Goal: Book appointment/travel/reservation

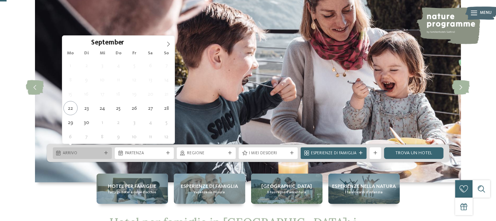
click at [61, 152] on icon at bounding box center [58, 153] width 4 height 5
click at [168, 43] on icon at bounding box center [168, 44] width 5 height 5
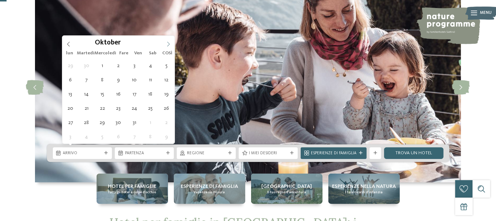
click at [168, 43] on icon at bounding box center [168, 44] width 5 height 5
type div "[DATE]"
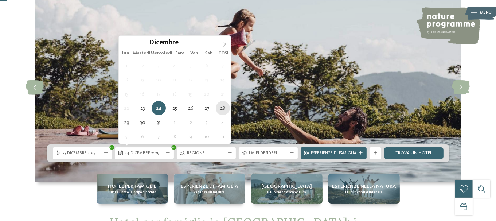
type div "[DATE]"
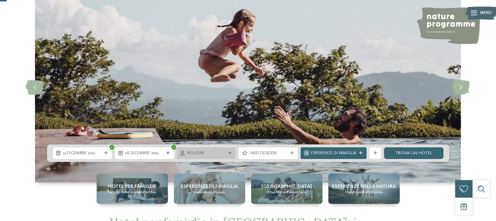
click at [228, 152] on icon at bounding box center [230, 153] width 4 height 4
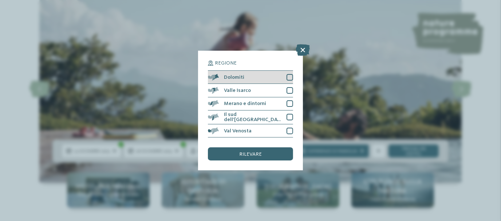
click at [289, 79] on div at bounding box center [290, 77] width 7 height 7
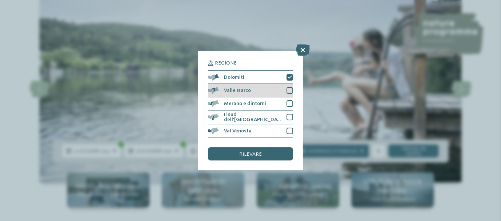
click at [289, 88] on div at bounding box center [290, 90] width 7 height 7
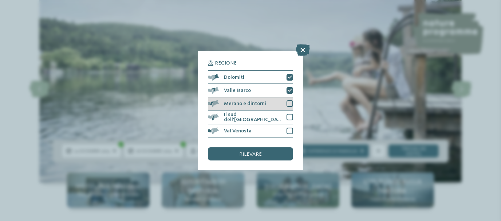
click at [291, 104] on div at bounding box center [290, 103] width 7 height 7
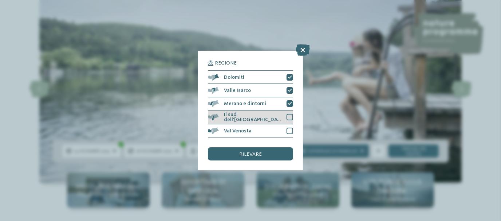
click at [290, 117] on div at bounding box center [290, 117] width 7 height 7
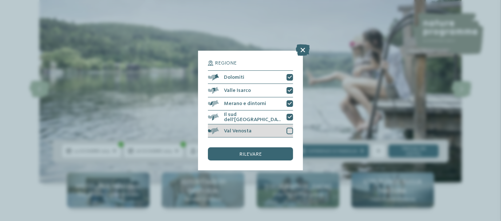
click at [289, 131] on div at bounding box center [290, 130] width 7 height 7
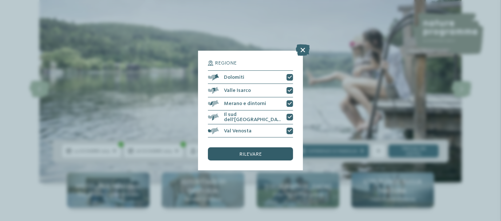
click at [271, 155] on div "rilevare" at bounding box center [250, 153] width 85 height 13
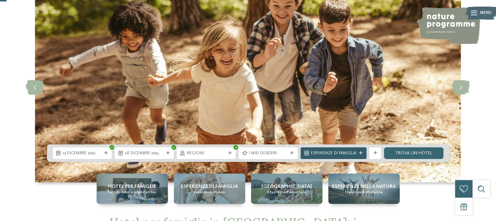
click at [338, 154] on span "Esperienze di famiglia" at bounding box center [334, 153] width 46 height 6
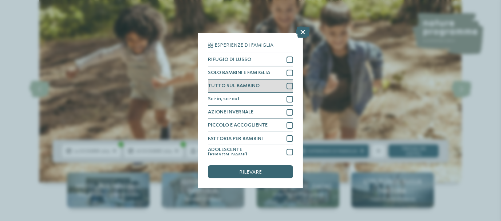
click at [287, 84] on div at bounding box center [290, 86] width 7 height 7
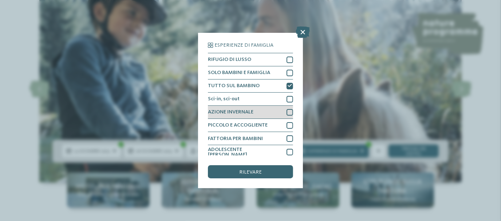
click at [287, 113] on div at bounding box center [290, 112] width 7 height 7
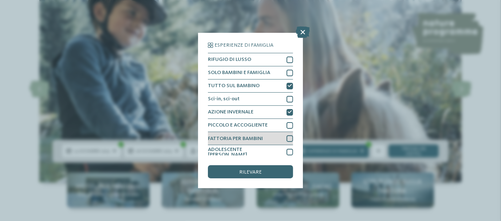
click at [287, 137] on div at bounding box center [290, 138] width 7 height 7
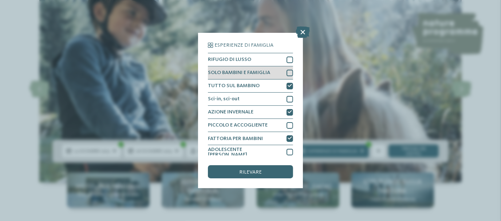
click at [287, 73] on div at bounding box center [290, 73] width 7 height 7
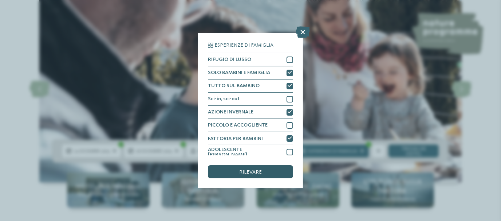
click at [268, 176] on div "rilevare" at bounding box center [250, 171] width 85 height 13
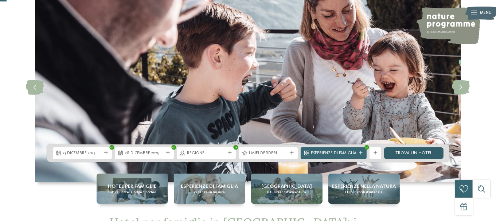
click at [415, 152] on font "Trova un hotel" at bounding box center [413, 152] width 37 height 5
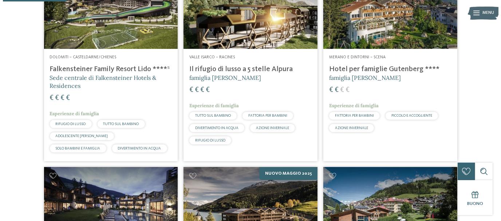
scroll to position [9, 0]
